Goal: Information Seeking & Learning: Learn about a topic

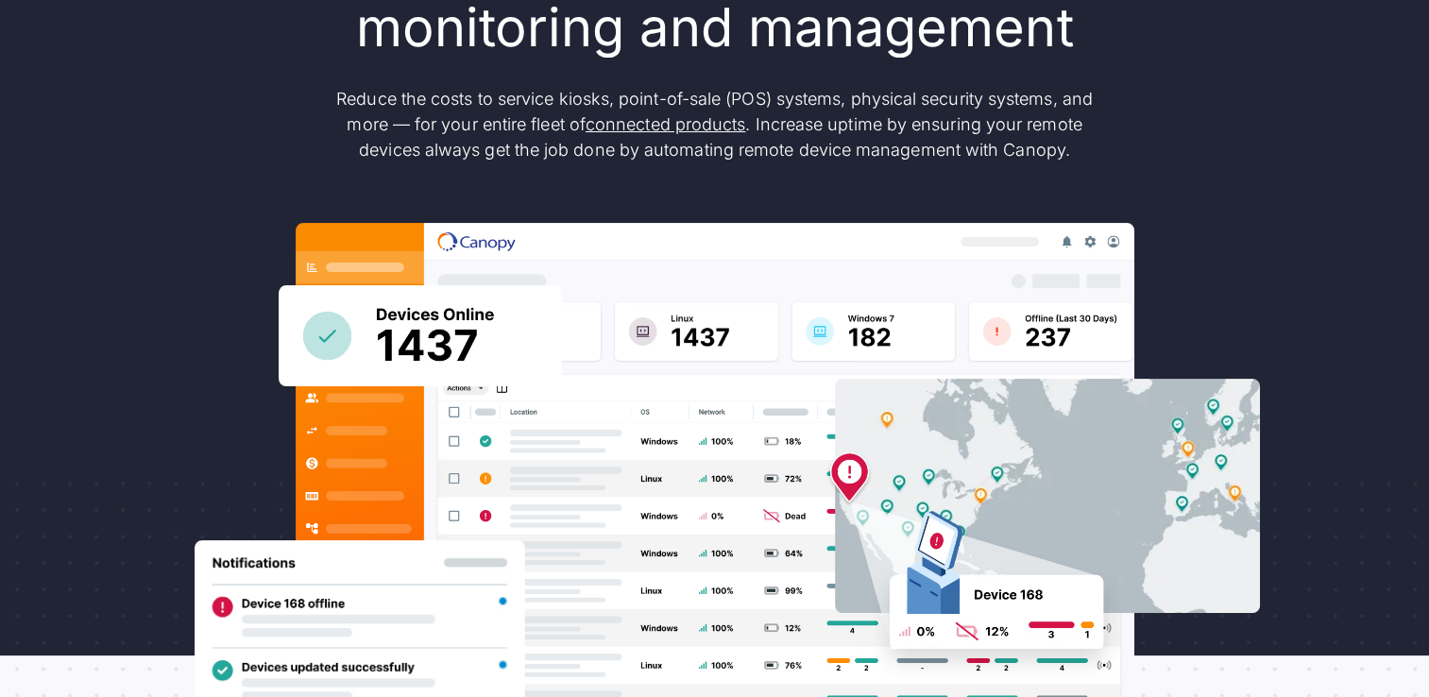
scroll to position [567, 0]
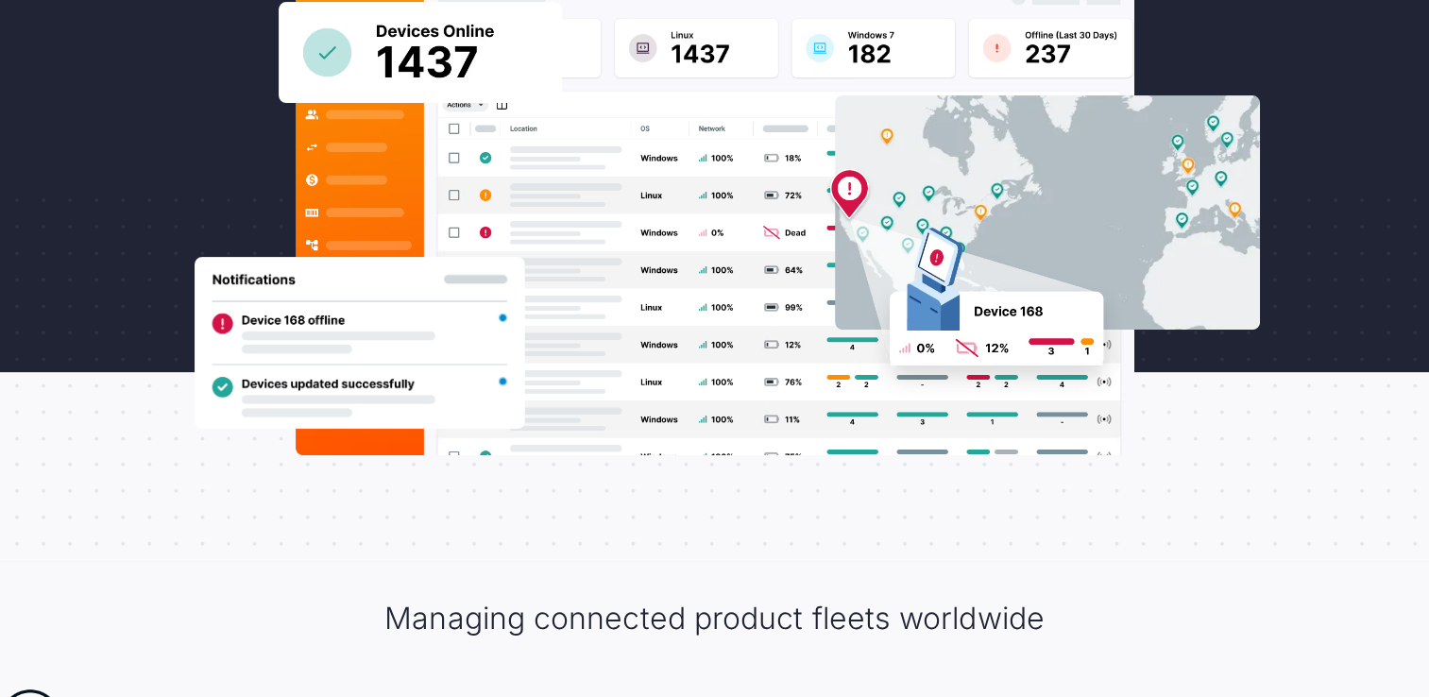
click at [245, 618] on div "Managing connected product fleets worldwide" at bounding box center [714, 619] width 1209 height 40
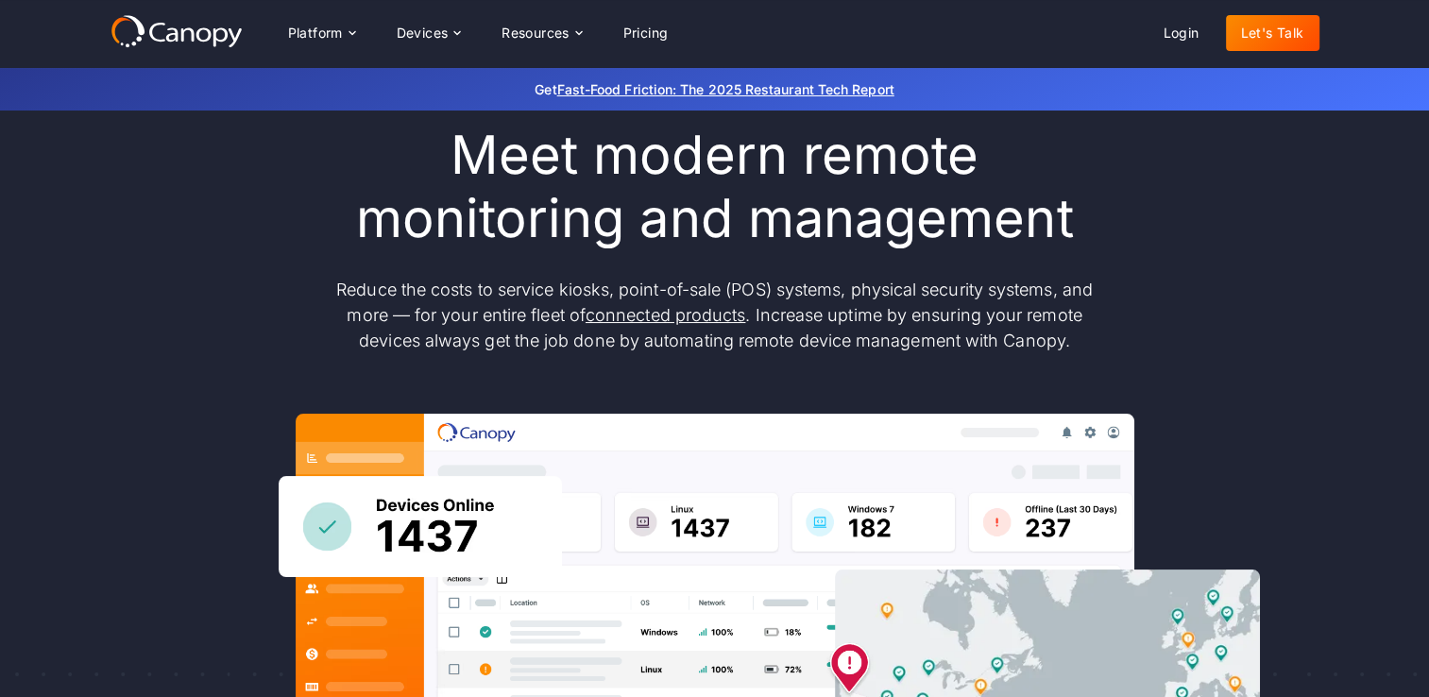
scroll to position [0, 0]
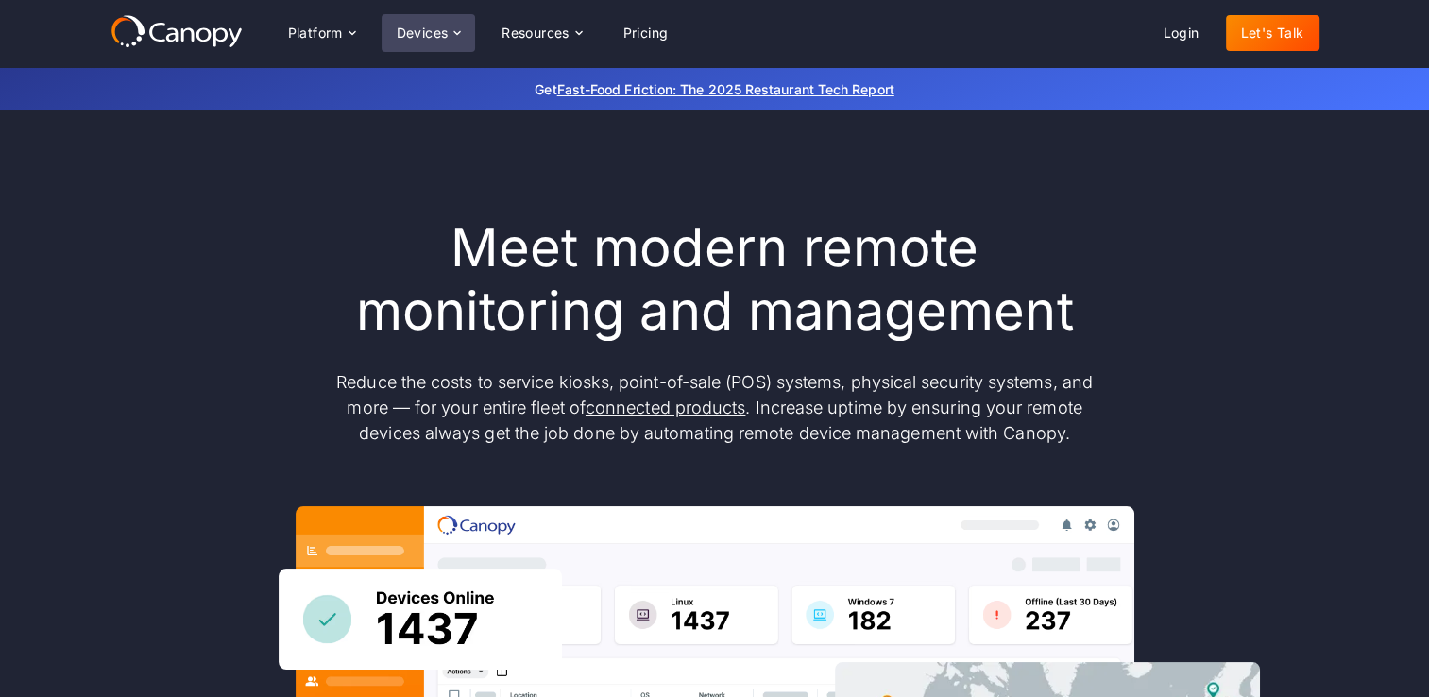
click at [457, 25] on icon at bounding box center [456, 32] width 15 height 15
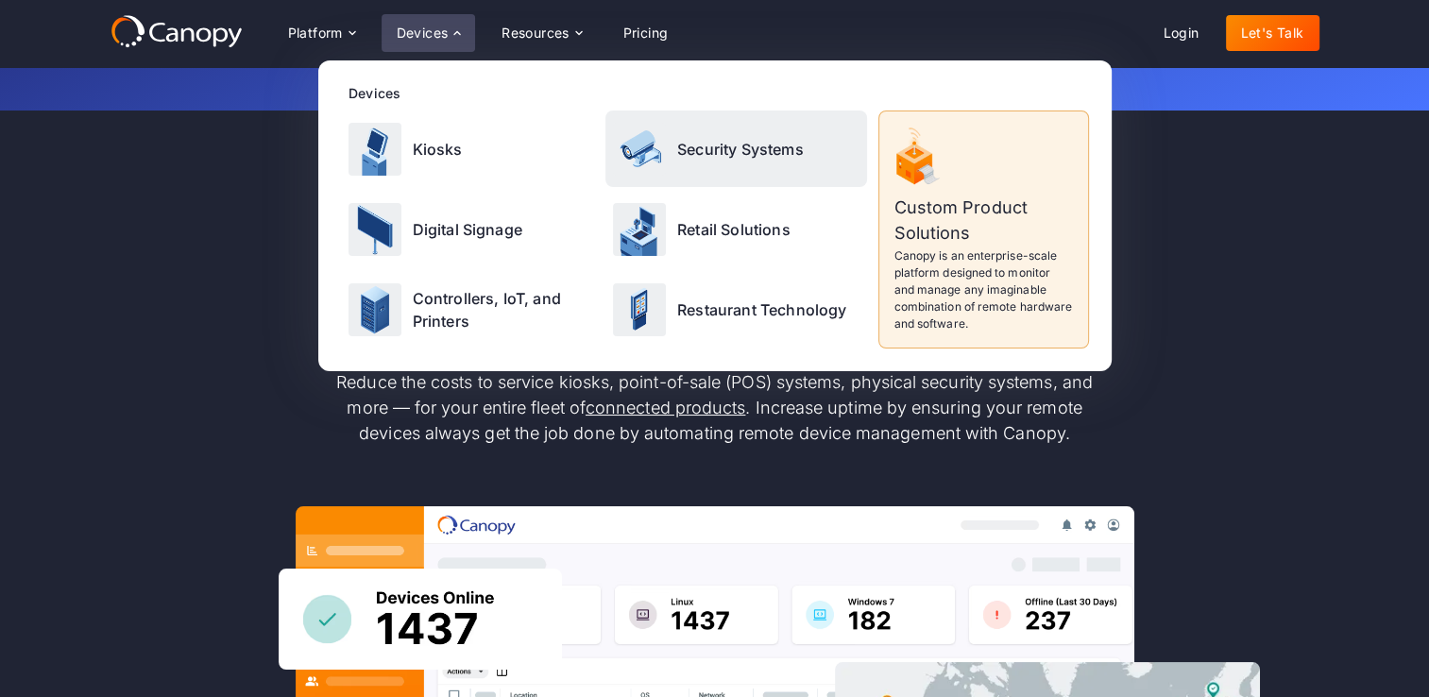
click at [719, 178] on div "Security Systems" at bounding box center [736, 148] width 262 height 76
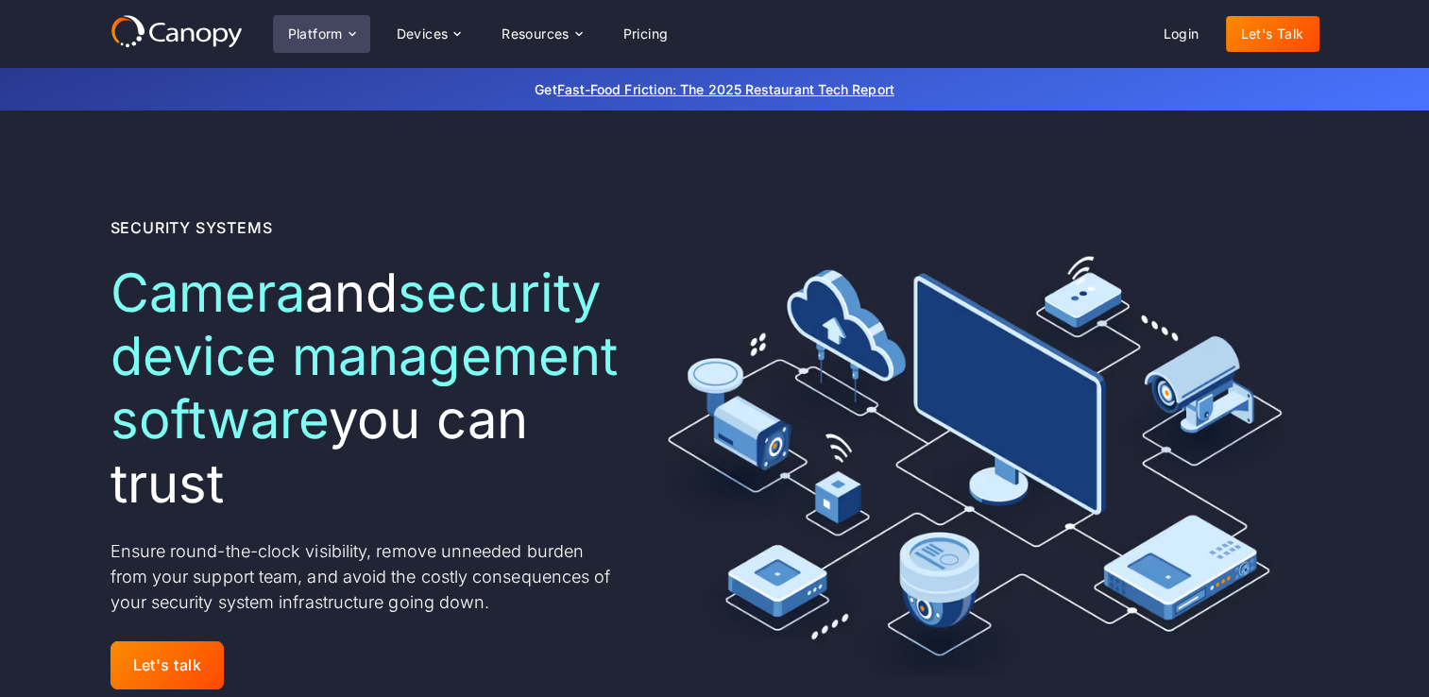
click at [345, 38] on icon at bounding box center [352, 33] width 15 height 15
